Goal: Check status: Check status

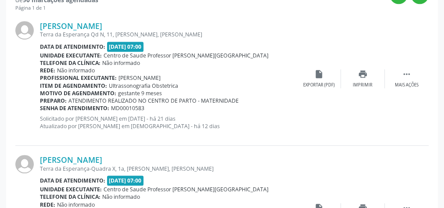
scroll to position [123, 0]
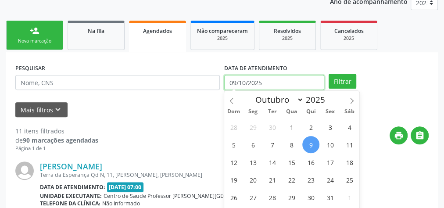
click at [252, 80] on input "09/10/2025" at bounding box center [274, 82] width 100 height 15
click at [289, 121] on span "1" at bounding box center [291, 127] width 17 height 17
type input "01/10/2025"
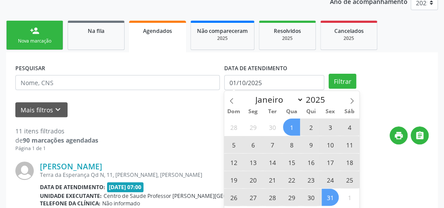
click at [334, 200] on span "31" at bounding box center [330, 197] width 17 height 17
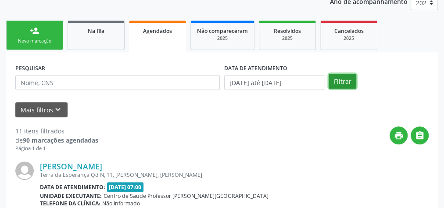
click at [336, 80] on button "Filtrar" at bounding box center [343, 81] width 28 height 15
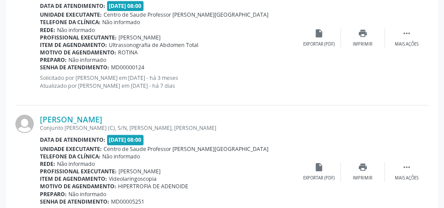
scroll to position [2124, 0]
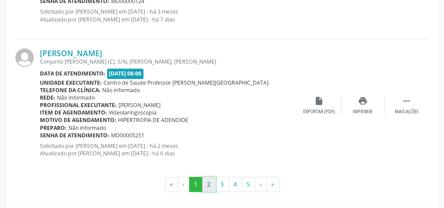
click at [208, 177] on button "2" at bounding box center [209, 184] width 14 height 15
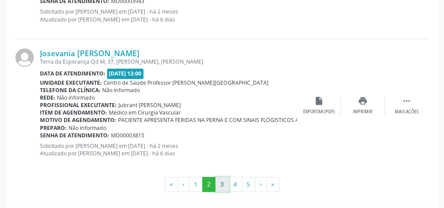
click at [226, 178] on button "3" at bounding box center [223, 184] width 14 height 15
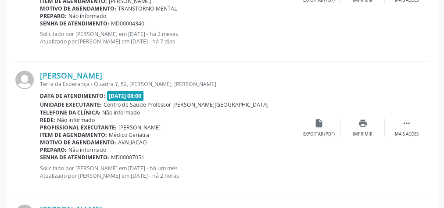
scroll to position [1702, 0]
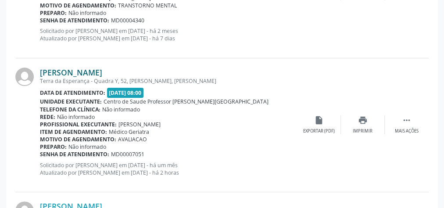
click at [102, 70] on link "[PERSON_NAME]" at bounding box center [71, 73] width 62 height 10
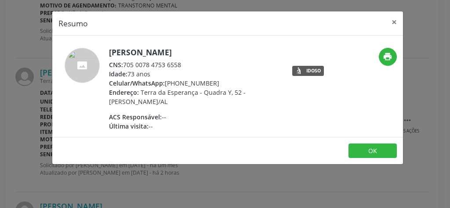
drag, startPoint x: 196, startPoint y: 63, endPoint x: 123, endPoint y: 63, distance: 72.5
click at [123, 63] on div "CNS: 705 0078 4753 6558" at bounding box center [194, 64] width 171 height 9
copy div "705 0078 4753 6558"
click at [395, 18] on button "×" at bounding box center [394, 22] width 18 height 22
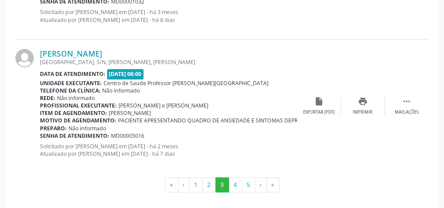
scroll to position [2124, 0]
click at [236, 178] on button "4" at bounding box center [236, 184] width 14 height 15
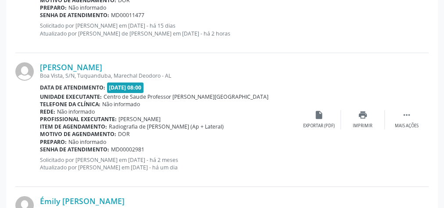
scroll to position [1458, 0]
click at [87, 65] on link "[PERSON_NAME]" at bounding box center [71, 67] width 62 height 10
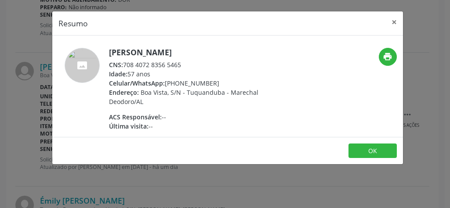
drag, startPoint x: 188, startPoint y: 64, endPoint x: 125, endPoint y: 64, distance: 62.8
click at [125, 64] on div "CNS: 708 4072 8356 5465" at bounding box center [194, 64] width 171 height 9
copy div "708 4072 8356 5465"
click at [393, 20] on button "×" at bounding box center [394, 22] width 18 height 22
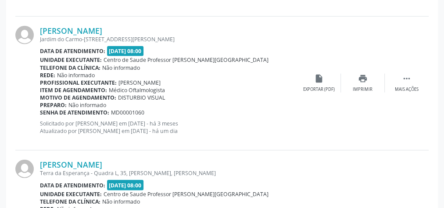
scroll to position [1071, 0]
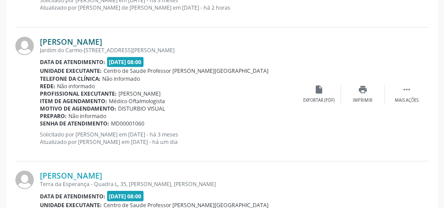
click at [83, 39] on link "[PERSON_NAME]" at bounding box center [71, 42] width 62 height 10
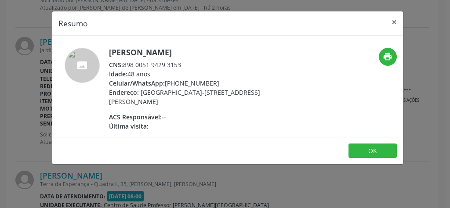
drag, startPoint x: 185, startPoint y: 65, endPoint x: 125, endPoint y: 65, distance: 59.7
click at [125, 65] on div "CNS: 898 0051 9429 3153" at bounding box center [194, 64] width 171 height 9
copy div "898 0051 9429 3153"
click at [392, 22] on button "×" at bounding box center [394, 22] width 18 height 22
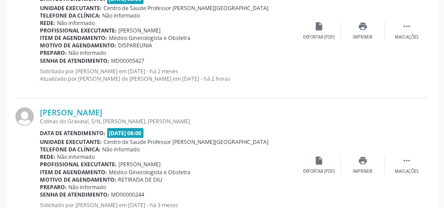
scroll to position [825, 0]
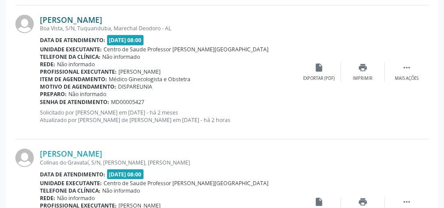
click at [69, 17] on link "[PERSON_NAME]" at bounding box center [71, 19] width 62 height 10
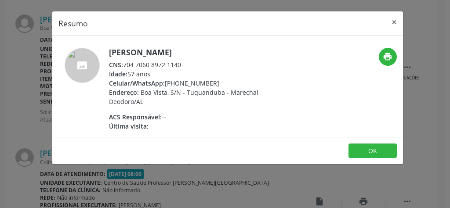
drag, startPoint x: 184, startPoint y: 63, endPoint x: 123, endPoint y: 65, distance: 60.2
click at [123, 65] on div "CNS: 704 7060 8972 1140" at bounding box center [194, 64] width 171 height 9
copy div "704 7060 8972 1140"
click at [393, 23] on button "×" at bounding box center [394, 22] width 18 height 22
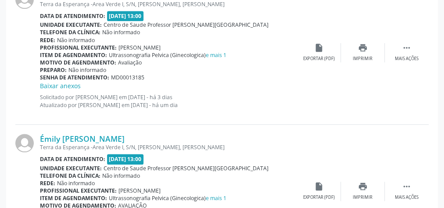
scroll to position [2160, 0]
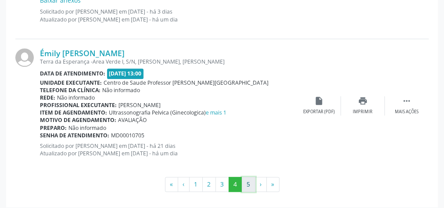
click at [246, 178] on button "5" at bounding box center [249, 184] width 14 height 15
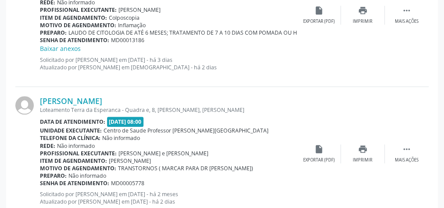
scroll to position [383, 0]
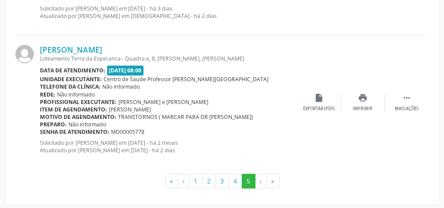
click at [260, 181] on li "›" at bounding box center [261, 181] width 11 height 15
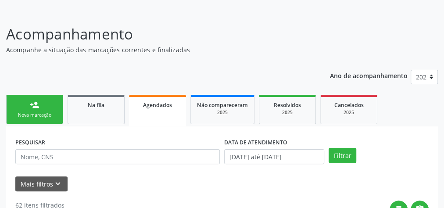
scroll to position [0, 0]
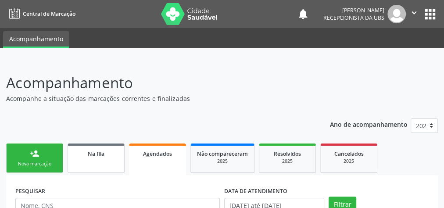
click at [99, 160] on link "Na fila" at bounding box center [96, 158] width 57 height 29
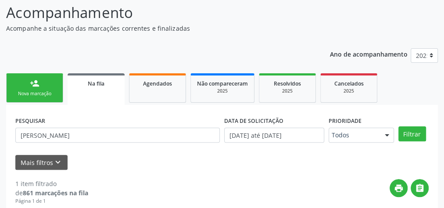
scroll to position [105, 0]
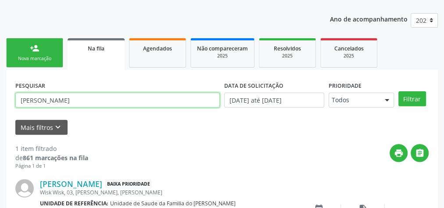
drag, startPoint x: 85, startPoint y: 101, endPoint x: 18, endPoint y: 99, distance: 67.7
click at [18, 99] on input "[PERSON_NAME]" at bounding box center [117, 100] width 205 height 15
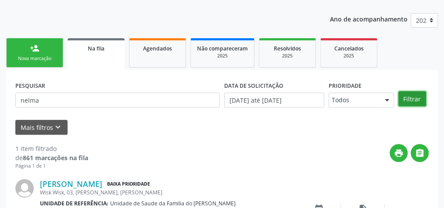
click at [416, 95] on button "Filtrar" at bounding box center [413, 98] width 28 height 15
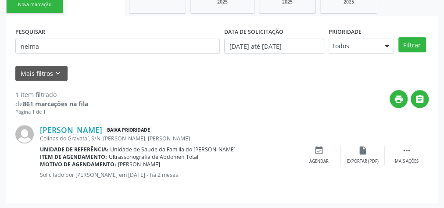
scroll to position [160, 0]
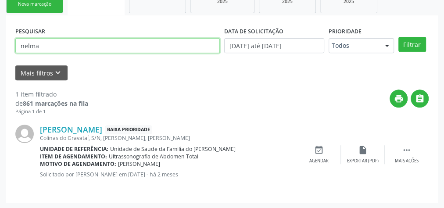
click at [30, 47] on input "nelma" at bounding box center [117, 45] width 205 height 15
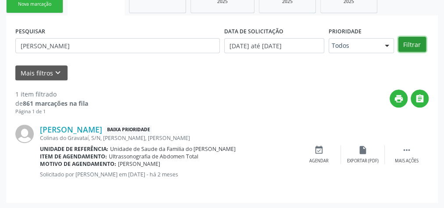
click at [413, 45] on button "Filtrar" at bounding box center [413, 44] width 28 height 15
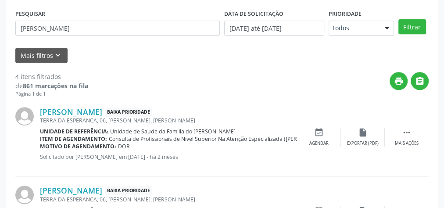
scroll to position [88, 0]
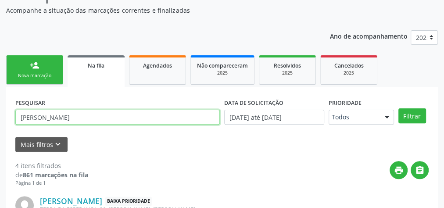
drag, startPoint x: 65, startPoint y: 118, endPoint x: 13, endPoint y: 116, distance: 51.4
click at [13, 116] on div "PESQUISAR [PERSON_NAME]" at bounding box center [117, 113] width 209 height 34
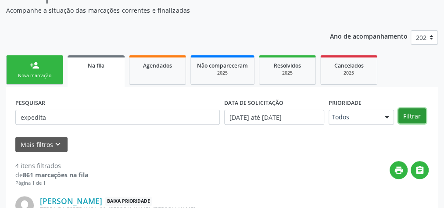
click at [416, 116] on button "Filtrar" at bounding box center [413, 115] width 28 height 15
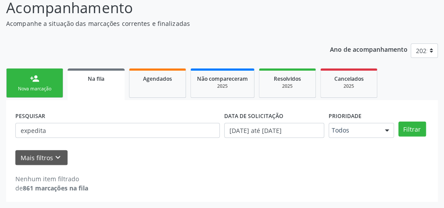
scroll to position [74, 0]
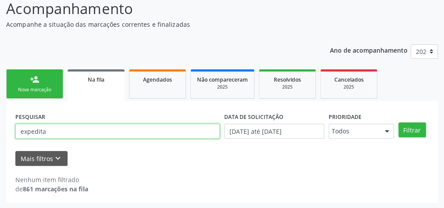
click at [85, 136] on input "expedita" at bounding box center [117, 131] width 205 height 15
type input "e"
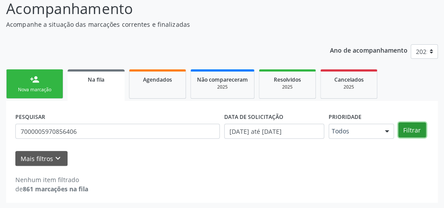
click at [421, 127] on button "Filtrar" at bounding box center [413, 130] width 28 height 15
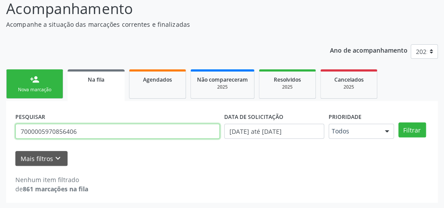
drag, startPoint x: 95, startPoint y: 132, endPoint x: 20, endPoint y: 130, distance: 74.7
click at [20, 130] on input "7000005970856406" at bounding box center [117, 131] width 205 height 15
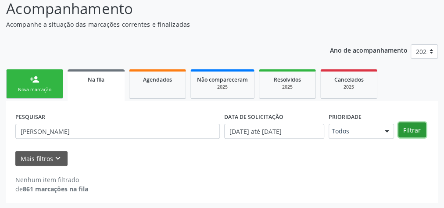
click at [411, 129] on button "Filtrar" at bounding box center [413, 130] width 28 height 15
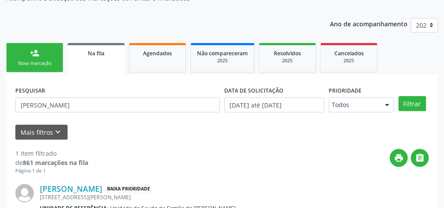
scroll to position [99, 0]
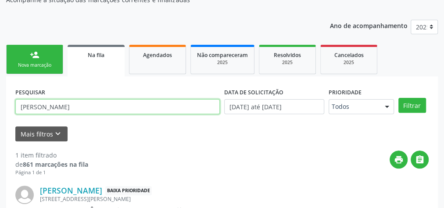
drag, startPoint x: 82, startPoint y: 108, endPoint x: 0, endPoint y: 108, distance: 82.1
click at [0, 108] on div "Acompanhamento Acompanhe a situação das marcações correntes e finalizadas Relat…" at bounding box center [222, 121] width 444 height 318
type input "geiciane"
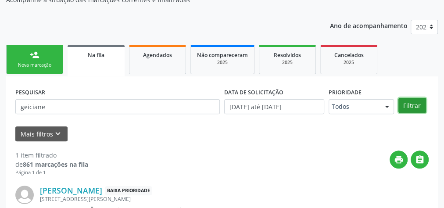
click at [412, 105] on button "Filtrar" at bounding box center [413, 105] width 28 height 15
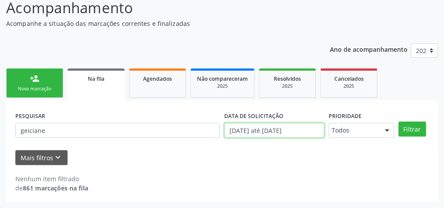
click at [295, 133] on body "Central de Marcação notifications [PERSON_NAME] Recepcionista da UBS  Configur…" at bounding box center [222, 29] width 444 height 208
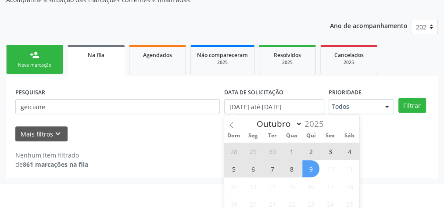
click at [289, 149] on span "1" at bounding box center [291, 151] width 17 height 17
type input "01/10/2025"
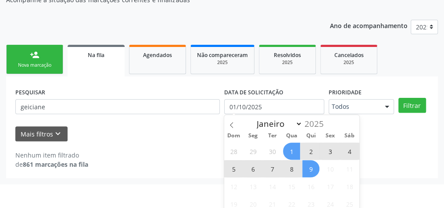
click at [314, 170] on span "9" at bounding box center [311, 168] width 17 height 17
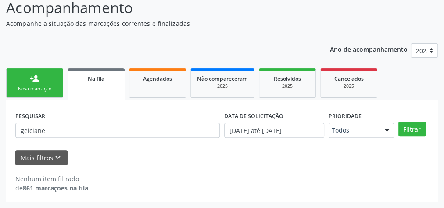
scroll to position [74, 0]
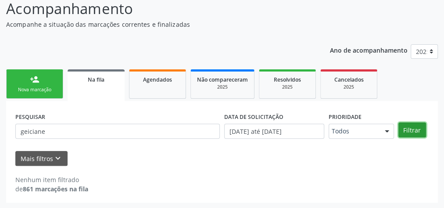
click at [408, 129] on button "Filtrar" at bounding box center [413, 130] width 28 height 15
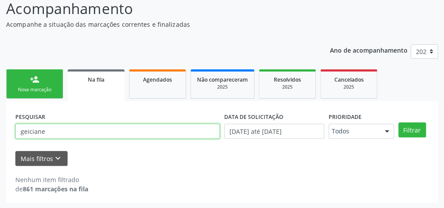
click at [82, 132] on input "geiciane" at bounding box center [117, 131] width 205 height 15
type input "g"
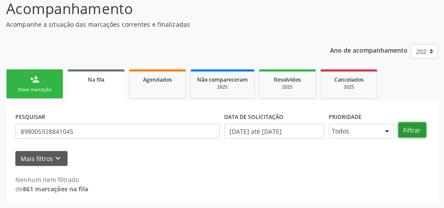
click at [408, 130] on button "Filtrar" at bounding box center [413, 130] width 28 height 15
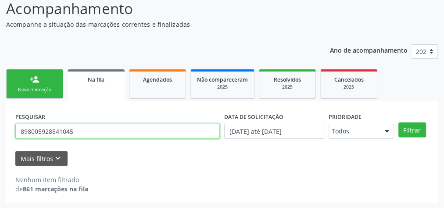
click at [43, 130] on input "898005928841045" at bounding box center [117, 131] width 205 height 15
click at [44, 130] on input "898005928841045" at bounding box center [117, 131] width 205 height 15
click at [399, 123] on button "Filtrar" at bounding box center [413, 130] width 28 height 15
click at [87, 129] on input "[PERSON_NAME]" at bounding box center [117, 131] width 205 height 15
type input "m"
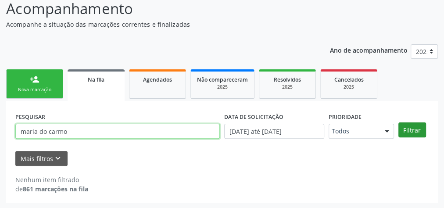
type input "maria do carmo"
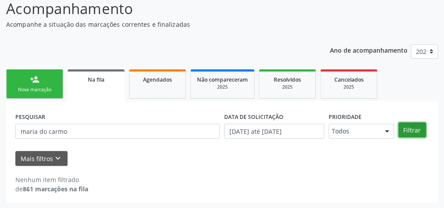
click at [411, 130] on button "Filtrar" at bounding box center [413, 130] width 28 height 15
click at [409, 124] on button "Filtrar" at bounding box center [413, 130] width 28 height 15
